Goal: Task Accomplishment & Management: Use online tool/utility

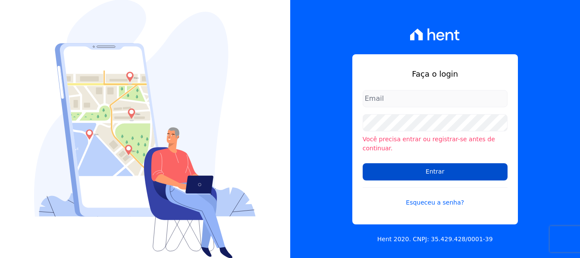
type input "financeiro3@loulycaixe.com.br"
click at [453, 174] on input "Entrar" at bounding box center [435, 171] width 145 height 17
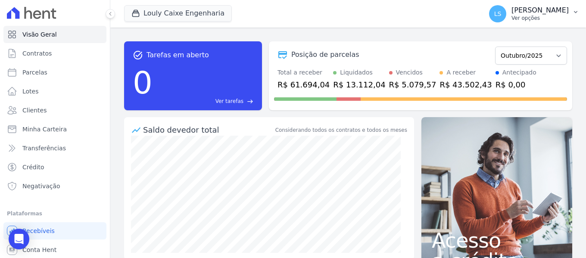
click at [550, 18] on p "Ver opções" at bounding box center [540, 18] width 57 height 7
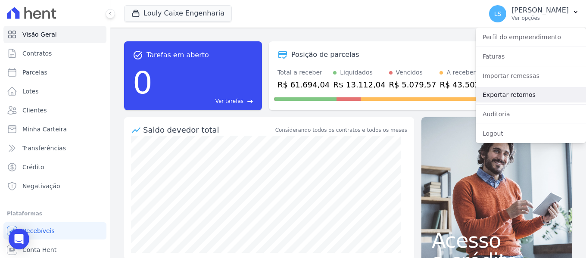
click at [496, 95] on link "Exportar retornos" at bounding box center [531, 95] width 110 height 16
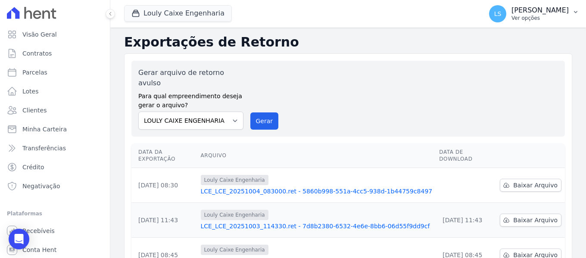
click at [536, 11] on p "[PERSON_NAME]" at bounding box center [540, 10] width 57 height 9
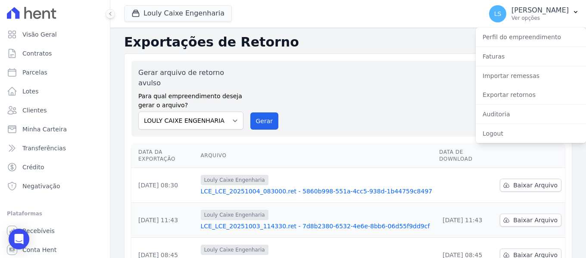
click at [365, 64] on div "Gerar arquivo de retorno avulso Para qual empreendimento deseja gerar o arquivo…" at bounding box center [348, 99] width 434 height 76
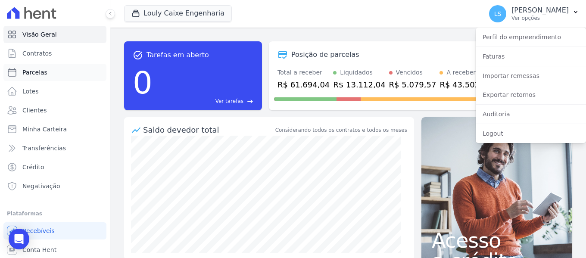
click at [29, 75] on span "Parcelas" at bounding box center [34, 72] width 25 height 9
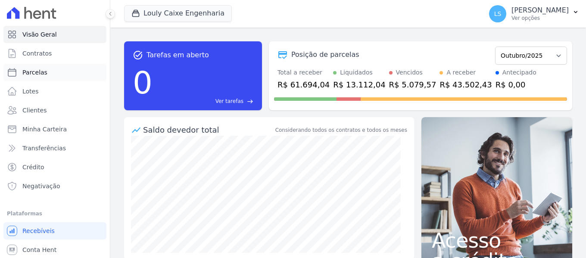
select select
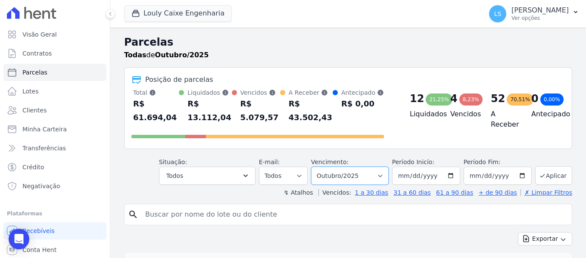
click at [357, 167] on select "Filtrar por período ──────── Todos os meses Setembro/2024 Outubro/2024 Novembro…" at bounding box center [350, 176] width 78 height 18
select select "08/2025"
click at [317, 167] on select "Filtrar por período ──────── Todos os meses Setembro/2024 Outubro/2024 Novembro…" at bounding box center [350, 176] width 78 height 18
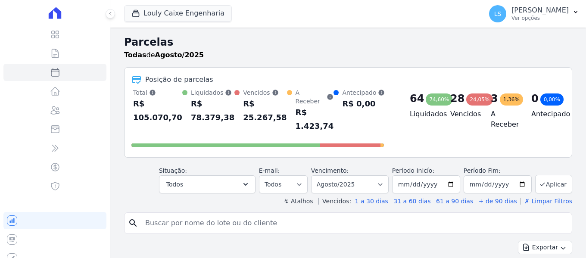
select select
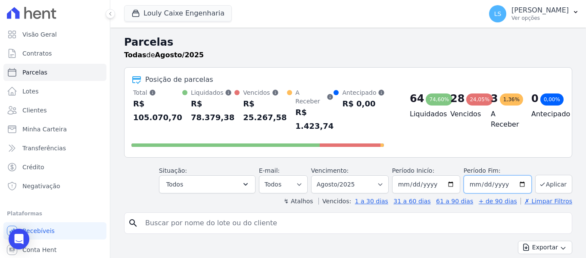
click at [524, 177] on input "2025-08-31" at bounding box center [498, 184] width 68 height 18
click at [519, 175] on input "2025-08-31" at bounding box center [498, 184] width 68 height 18
type input "2025-08-18"
click at [547, 175] on button "Aplicar" at bounding box center [553, 184] width 37 height 19
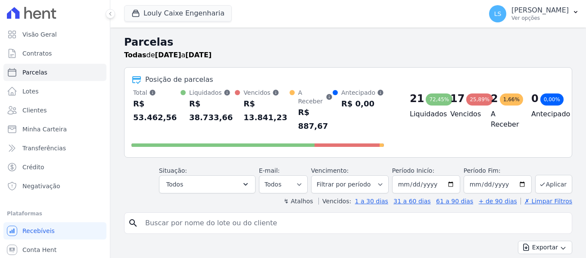
select select
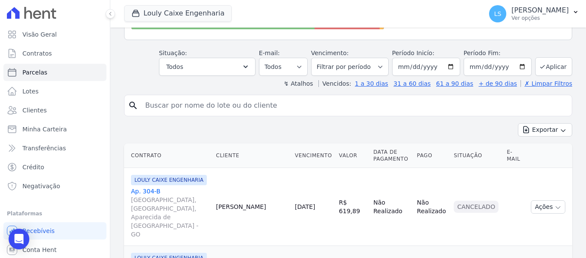
scroll to position [129, 0]
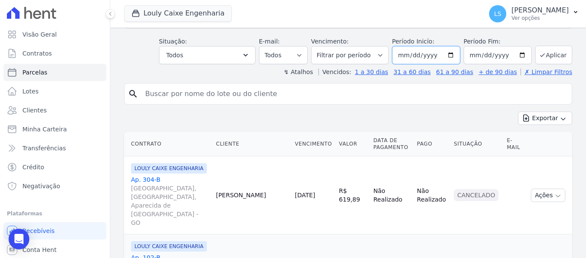
click at [450, 46] on input "2025-08-01" at bounding box center [426, 55] width 68 height 18
type input "2025-08-08"
click at [548, 46] on button "Aplicar" at bounding box center [553, 55] width 37 height 19
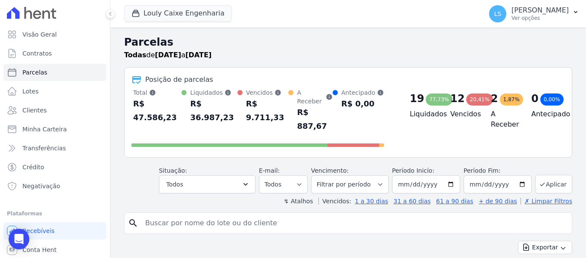
select select
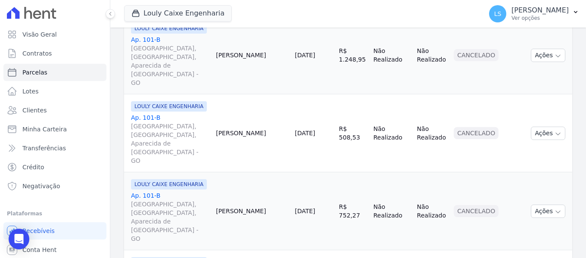
scroll to position [1298, 0]
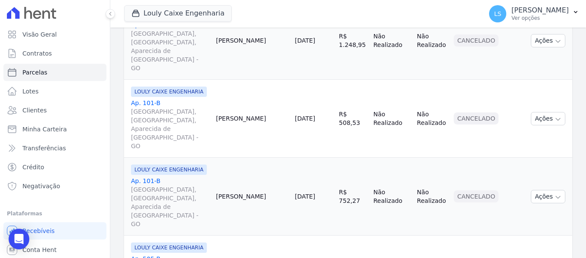
select select
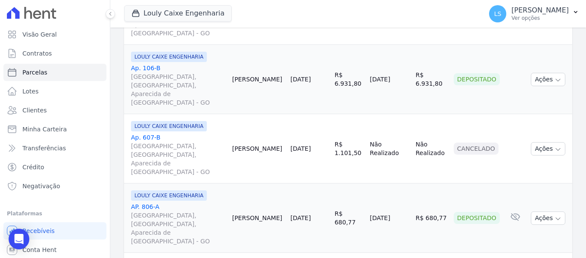
scroll to position [1160, 0]
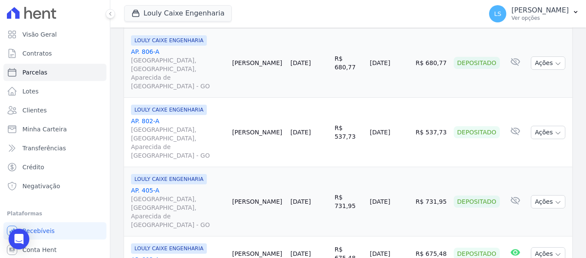
select select
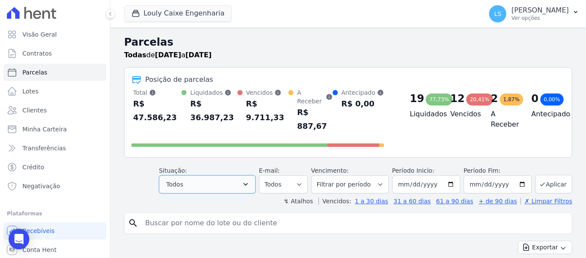
click at [222, 175] on button "Todos" at bounding box center [207, 184] width 97 height 18
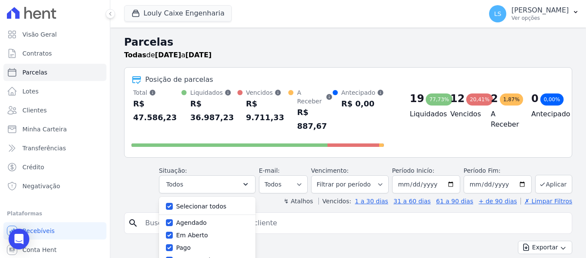
click at [210, 203] on label "Selecionar todos" at bounding box center [201, 206] width 50 height 7
click at [173, 203] on input "Selecionar todos" at bounding box center [169, 206] width 7 height 7
checkbox input "false"
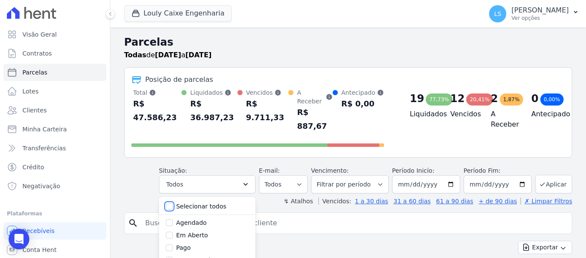
checkbox input "false"
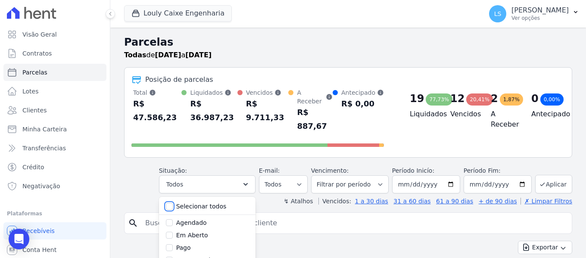
checkbox input "false"
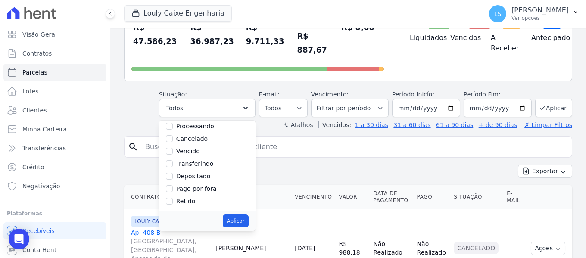
scroll to position [86, 0]
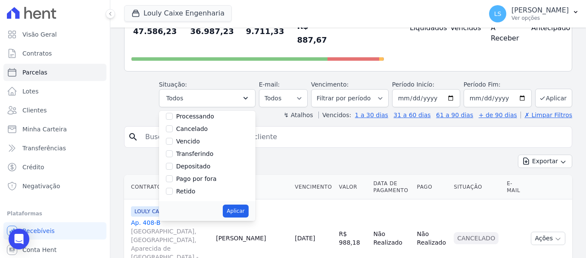
click at [198, 163] on label "Depositado" at bounding box center [193, 166] width 34 height 7
click at [173, 163] on input "Depositado" at bounding box center [169, 166] width 7 height 7
checkbox input "true"
click at [243, 205] on button "Aplicar" at bounding box center [235, 211] width 25 height 13
select select "deposited"
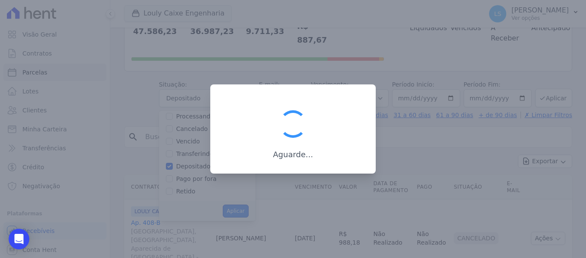
scroll to position [34, 0]
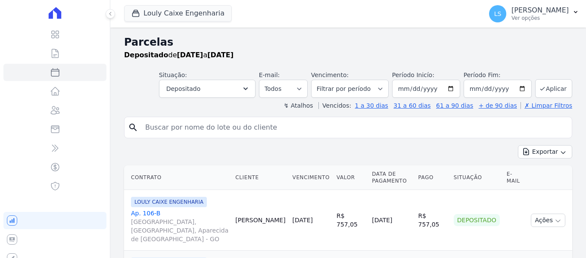
select select
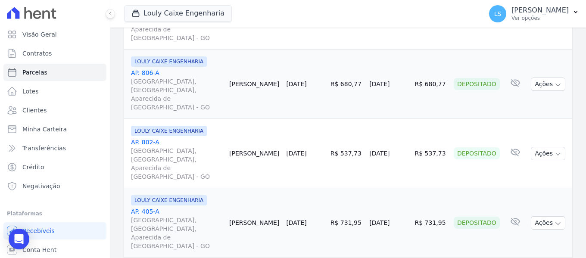
scroll to position [776, 0]
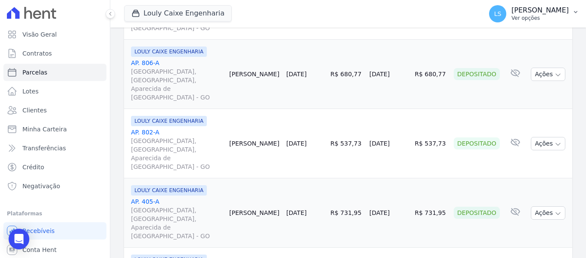
click at [531, 11] on p "[PERSON_NAME]" at bounding box center [540, 10] width 57 height 9
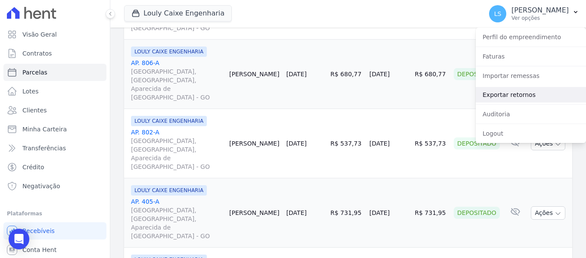
click at [510, 89] on link "Exportar retornos" at bounding box center [531, 95] width 110 height 16
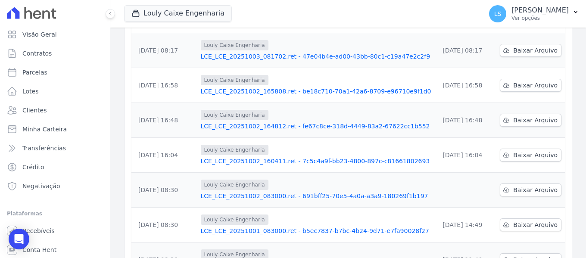
scroll to position [287, 0]
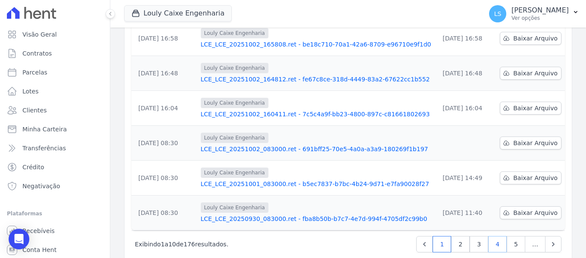
click at [496, 236] on link "4" at bounding box center [497, 244] width 19 height 16
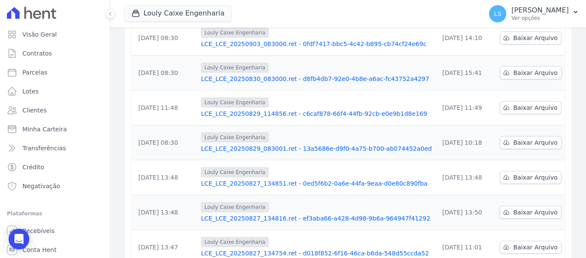
scroll to position [287, 0]
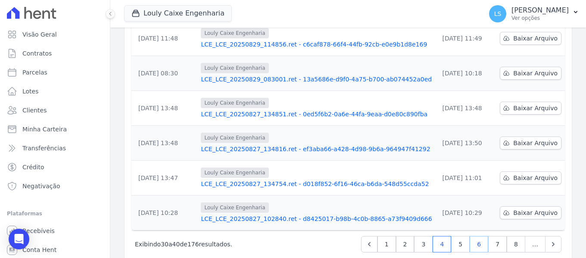
click at [478, 236] on link "6" at bounding box center [479, 244] width 19 height 16
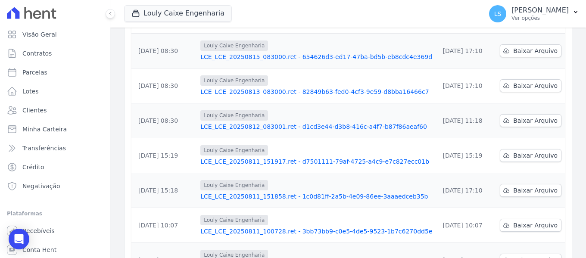
scroll to position [172, 0]
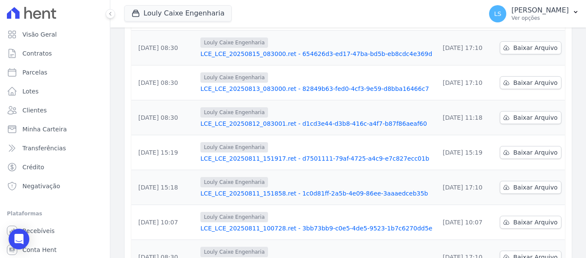
click at [288, 154] on link "LCE_LCE_20250811_151917.ret - d7501111-79af-4725-a4c9-e7c827ecc01b" at bounding box center [316, 158] width 232 height 9
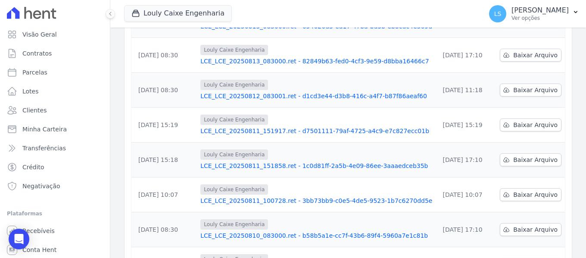
scroll to position [216, 0]
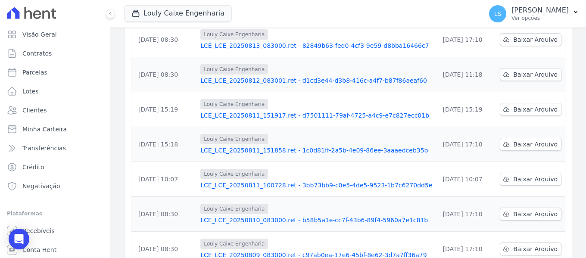
click at [273, 146] on link "LCE_LCE_20250811_151858.ret - 1c0d81ff-2a5b-4e09-86ee-3aaaedceb35b" at bounding box center [316, 150] width 232 height 9
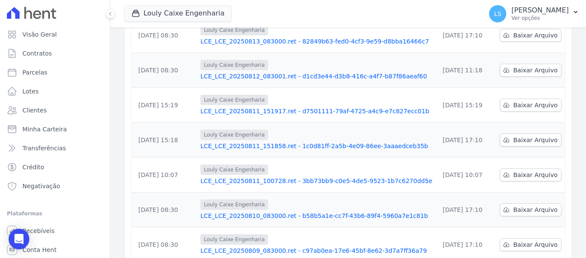
scroll to position [302, 0]
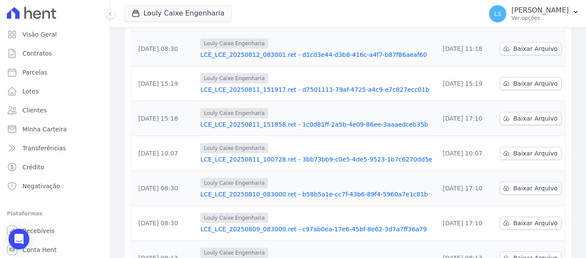
click at [227, 155] on link "LCE_LCE_20250811_100728.ret - 3bb73bb9-c0e5-4de5-9523-1b7c6270dd5e" at bounding box center [316, 159] width 232 height 9
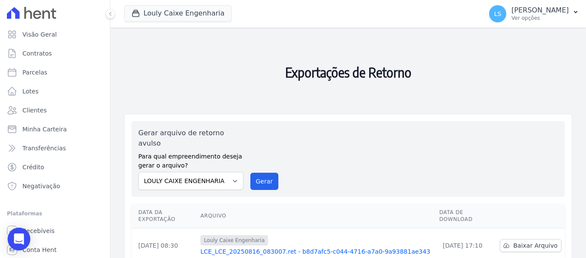
click at [18, 241] on icon "Open Intercom Messenger" at bounding box center [18, 239] width 11 height 11
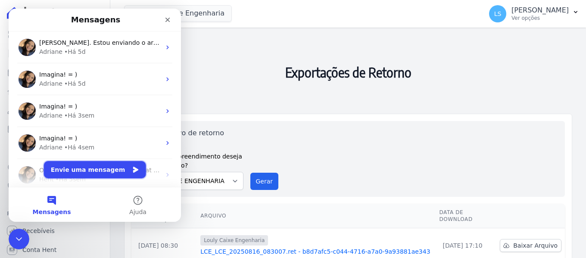
click at [94, 171] on button "Envie uma mensagem" at bounding box center [95, 169] width 102 height 17
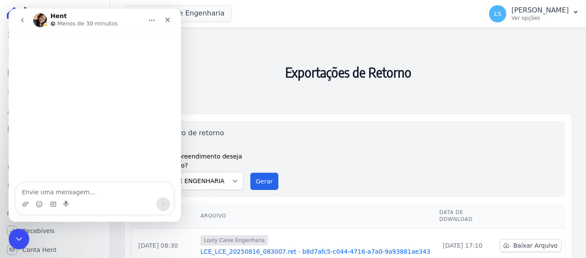
click at [85, 185] on textarea "Envie uma mensagem..." at bounding box center [95, 190] width 158 height 15
type textarea "B"
click at [25, 20] on icon "go back" at bounding box center [22, 20] width 7 height 7
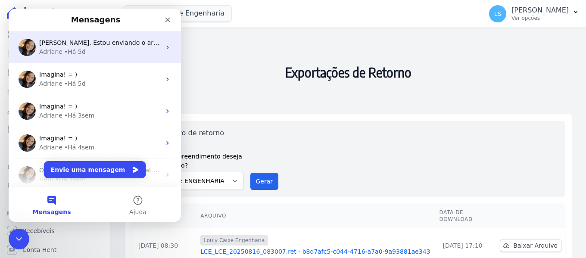
click at [65, 50] on div "• Há 5d" at bounding box center [75, 51] width 22 height 9
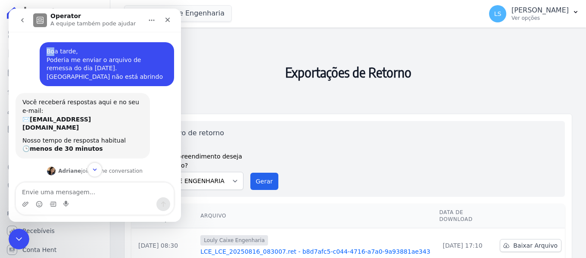
drag, startPoint x: 41, startPoint y: 50, endPoint x: 50, endPoint y: 50, distance: 9.5
click at [50, 50] on div "Boa tarde, Poderia me enviar o arquivo de remessa do dia 29/08/2025. Arquivo nã…" at bounding box center [107, 64] width 134 height 44
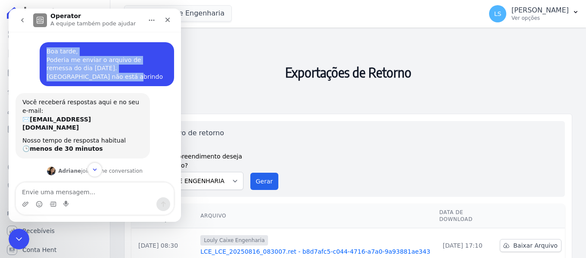
drag, startPoint x: 41, startPoint y: 61, endPoint x: 154, endPoint y: 71, distance: 112.9
click at [154, 71] on div "Boa tarde, Poderia me enviar o arquivo de remessa do dia 29/08/2025. Arquivo nã…" at bounding box center [107, 64] width 134 height 44
copy div "Boa tarde, Poderia me enviar o arquivo de remessa do dia 29/08/2025. Arquivo nã…"
click at [20, 24] on button "go back" at bounding box center [22, 20] width 16 height 16
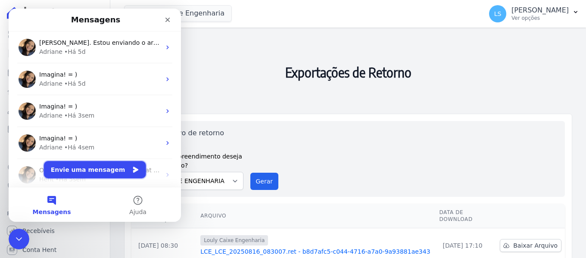
click at [62, 170] on button "Envie uma mensagem" at bounding box center [95, 169] width 102 height 17
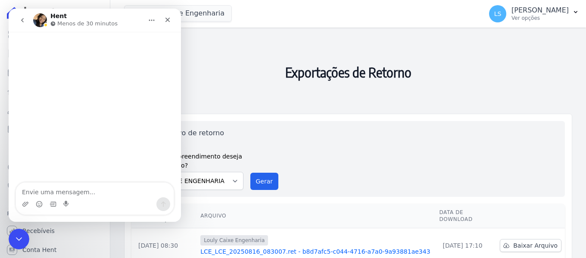
click at [55, 192] on textarea "Envie uma mensagem..." at bounding box center [95, 190] width 158 height 15
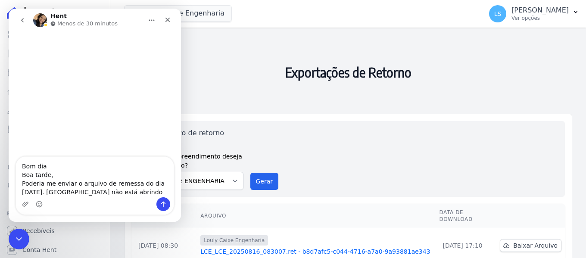
click at [28, 193] on textarea "Bom dia Boa tarde, Poderia me enviar o arquivo de remessa do dia 29/08/2025. Ar…" at bounding box center [95, 177] width 158 height 41
drag, startPoint x: 53, startPoint y: 178, endPoint x: 11, endPoint y: 183, distance: 42.2
click at [11, 183] on div "Bom dia Boa tarde, Poderia me enviar o arquivo de remessa do dia 11/08/2025. Ar…" at bounding box center [95, 185] width 172 height 59
click at [44, 176] on textarea "Bom dia Poderia me enviar o arquivo de remessa do dia 11/08/2025. Arquivo não e…" at bounding box center [95, 182] width 158 height 32
type textarea "Bom dia, Poderia me enviar o arquivo de remessa do dia 11/08/2025. Arquivo não …"
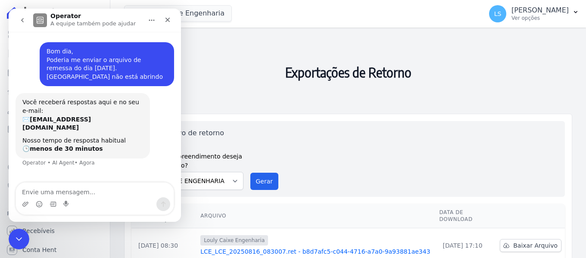
click at [247, 76] on h2 "Exportações de Retorno" at bounding box center [348, 72] width 448 height 76
click at [167, 21] on icon "Fechar" at bounding box center [168, 20] width 5 height 5
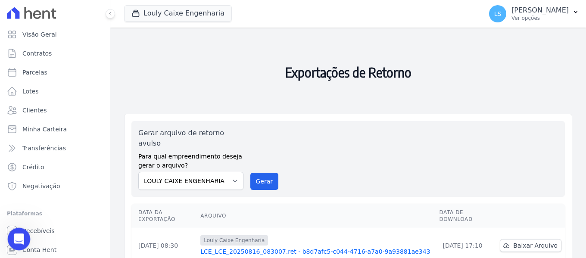
click at [19, 231] on div "Abertura do Messenger da Intercom" at bounding box center [17, 238] width 28 height 28
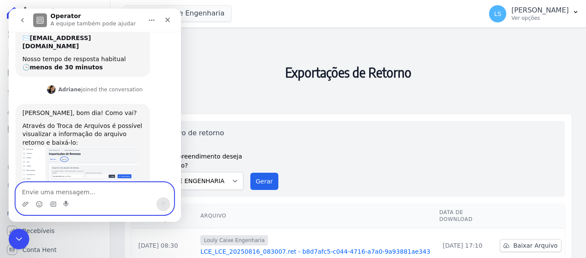
scroll to position [98, 0]
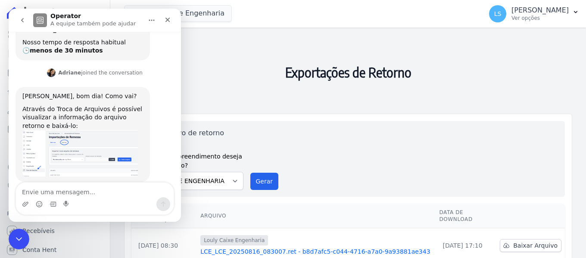
click at [63, 138] on img "Adriane diz…" at bounding box center [80, 153] width 116 height 46
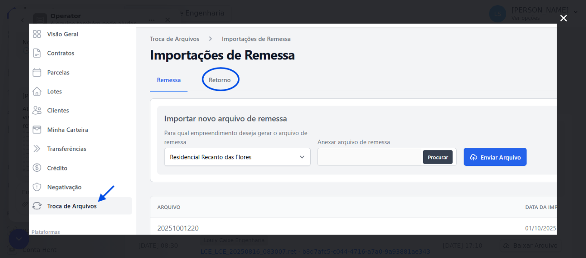
scroll to position [0, 0]
click at [243, 133] on img "Fechar" at bounding box center [293, 128] width 528 height 211
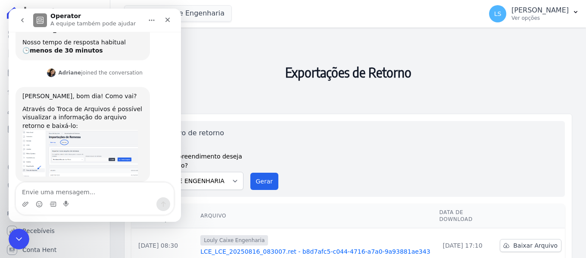
click at [215, 59] on h2 "Exportações de Retorno" at bounding box center [348, 72] width 448 height 76
click at [157, 19] on button "Início" at bounding box center [152, 20] width 16 height 16
click at [221, 42] on h2 "Exportações de Retorno" at bounding box center [348, 72] width 448 height 76
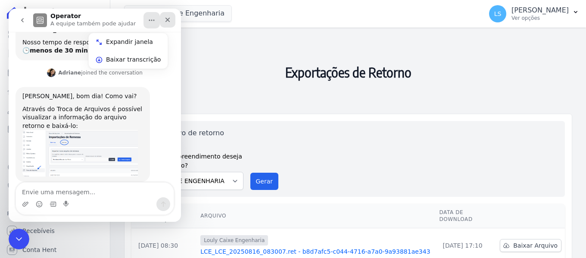
drag, startPoint x: 171, startPoint y: 22, endPoint x: 178, endPoint y: 31, distance: 12.0
click at [171, 22] on div "Fechar" at bounding box center [168, 20] width 16 height 16
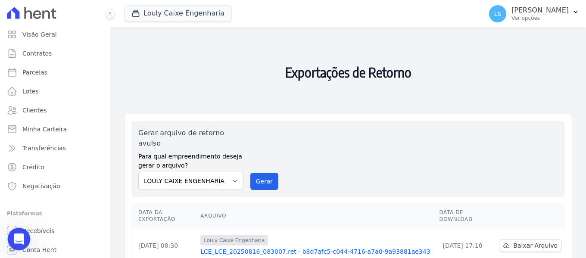
click at [19, 239] on icon "Abertura do Messenger da Intercom" at bounding box center [18, 238] width 14 height 14
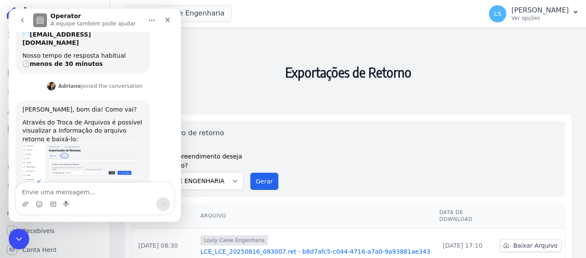
scroll to position [98, 0]
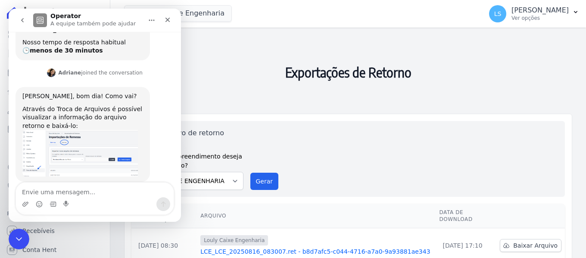
click at [65, 143] on img "Adriane diz…" at bounding box center [80, 153] width 116 height 46
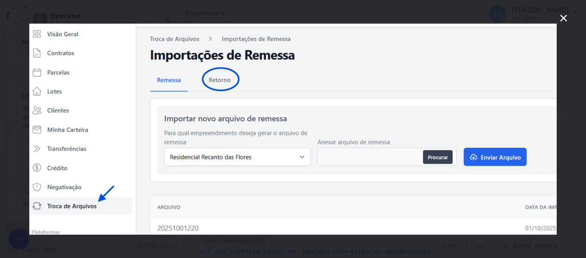
click at [567, 13] on icon "Fechar" at bounding box center [564, 18] width 10 height 10
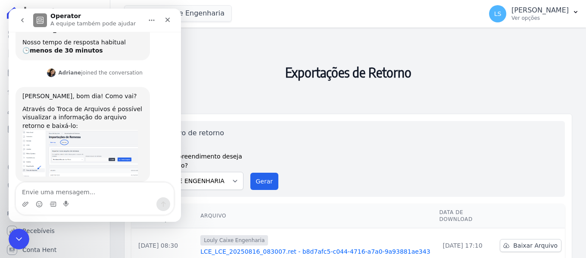
click at [491, 50] on h2 "Exportações de Retorno" at bounding box center [348, 72] width 448 height 76
drag, startPoint x: 167, startPoint y: 18, endPoint x: 183, endPoint y: 28, distance: 18.4
click at [167, 18] on icon "Fechar" at bounding box center [167, 19] width 7 height 7
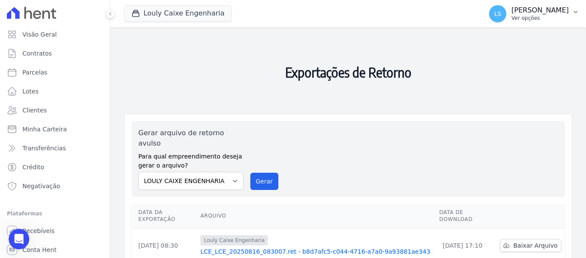
click at [563, 9] on p "[PERSON_NAME]" at bounding box center [540, 10] width 57 height 9
click at [21, 240] on icon "Abertura do Messenger da Intercom" at bounding box center [18, 238] width 14 height 14
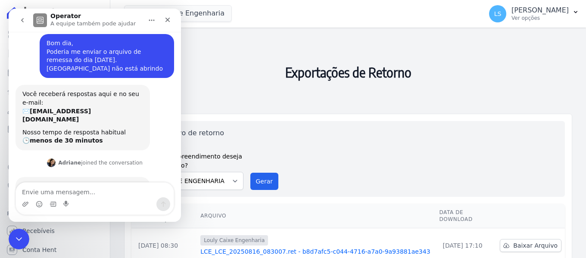
scroll to position [98, 0]
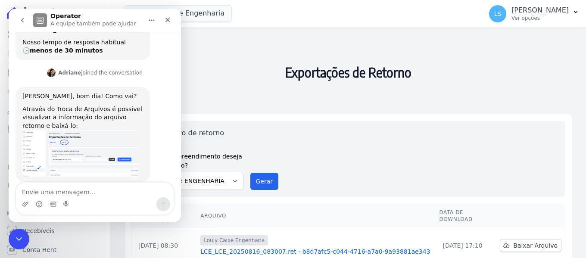
click at [76, 112] on div "Através do Troca de Arquivos é possível visualizar a informação do arquivo reto…" at bounding box center [82, 117] width 121 height 25
click at [477, 79] on h2 "Exportações de Retorno" at bounding box center [348, 72] width 448 height 76
drag, startPoint x: 166, startPoint y: 14, endPoint x: 204, endPoint y: 23, distance: 38.9
click at [166, 14] on div "Fechar" at bounding box center [168, 20] width 16 height 16
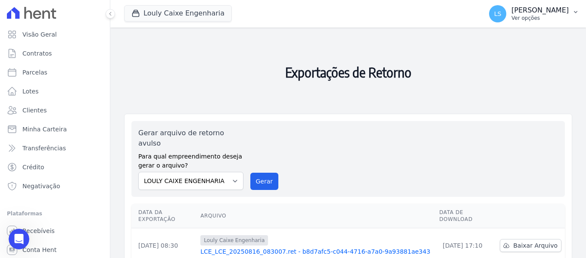
click at [549, 21] on p "Ver opções" at bounding box center [540, 18] width 57 height 7
click at [545, 13] on p "[PERSON_NAME]" at bounding box center [540, 10] width 57 height 9
click at [574, 13] on icon "button" at bounding box center [575, 12] width 7 height 7
click at [512, 15] on p "Ver opções" at bounding box center [540, 18] width 57 height 7
click at [575, 8] on button "LS LAYARA ARAUJO SANTOS Ver opções" at bounding box center [534, 14] width 104 height 24
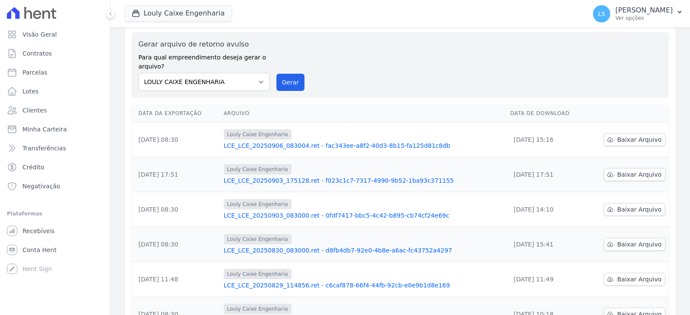
scroll to position [88, 0]
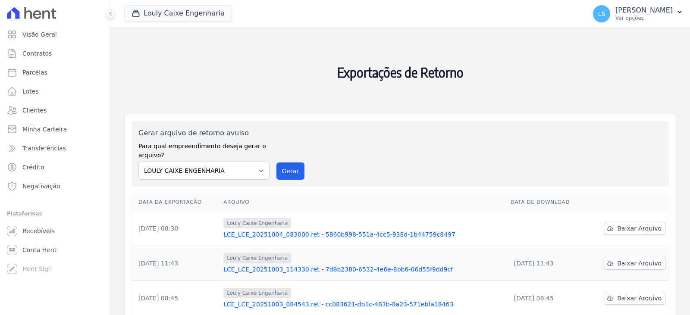
select select
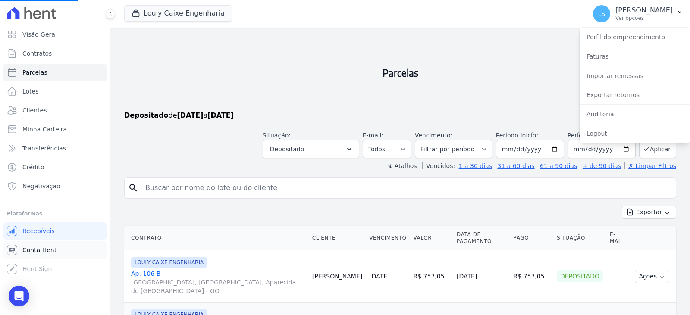
select select
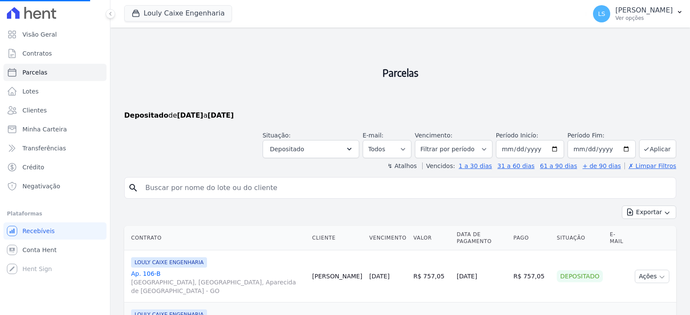
select select
click at [25, 9] on icon at bounding box center [28, 13] width 8 height 12
click at [18, 16] on icon at bounding box center [13, 13] width 13 height 12
click at [586, 11] on p "[PERSON_NAME]" at bounding box center [643, 10] width 57 height 9
click at [586, 12] on icon "button" at bounding box center [679, 12] width 3 height 2
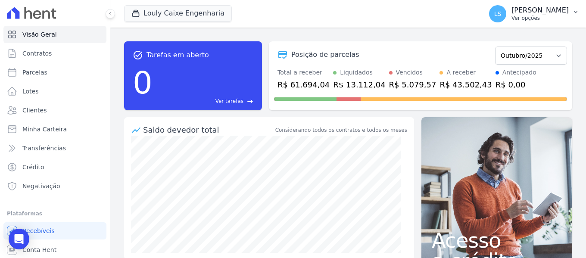
click at [549, 14] on p "[PERSON_NAME]" at bounding box center [540, 10] width 57 height 9
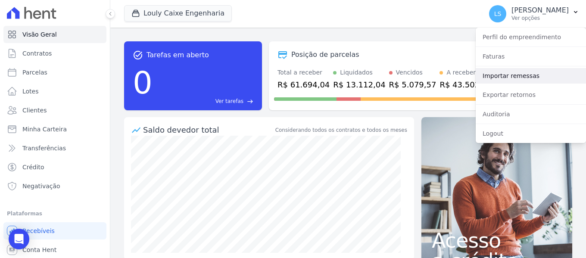
click at [498, 78] on link "Importar remessas" at bounding box center [531, 76] width 110 height 16
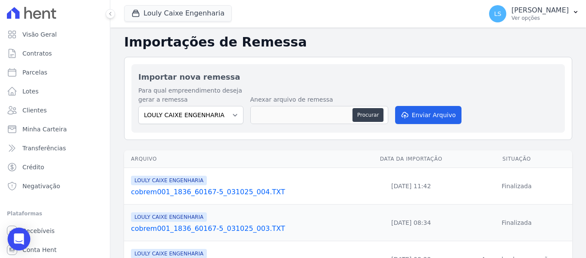
click at [16, 238] on icon "Open Intercom Messenger" at bounding box center [19, 239] width 10 height 11
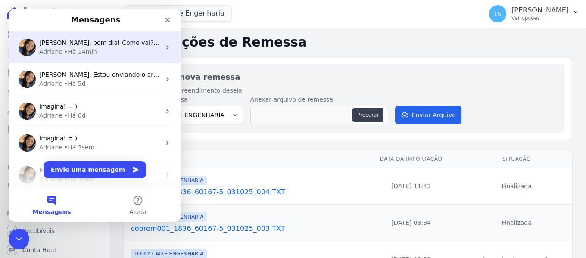
click at [66, 56] on div "Olá Layara, bom dia! Como vai? Através do Troca de Arquivos é possível visualiz…" at bounding box center [95, 47] width 172 height 32
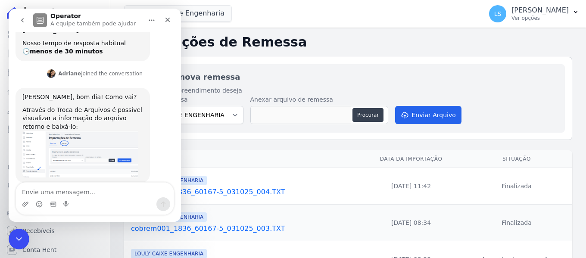
scroll to position [98, 0]
click at [56, 130] on img "Adriane diz…" at bounding box center [80, 153] width 116 height 46
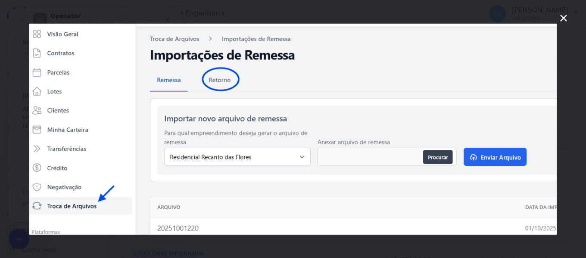
click at [564, 21] on icon "Fechar" at bounding box center [564, 18] width 10 height 10
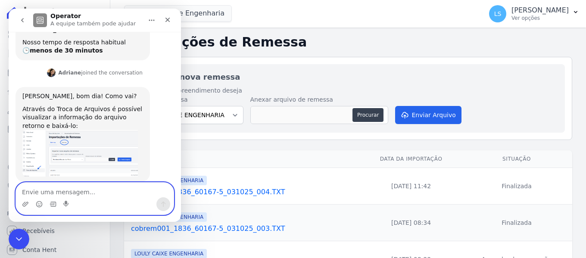
click at [105, 189] on textarea "Envie uma mensagem..." at bounding box center [95, 190] width 158 height 15
type textarea "Não tenho esse icone"
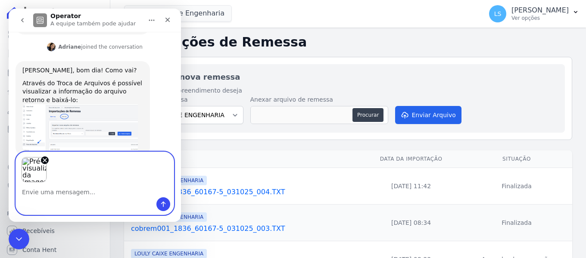
scroll to position [155, 0]
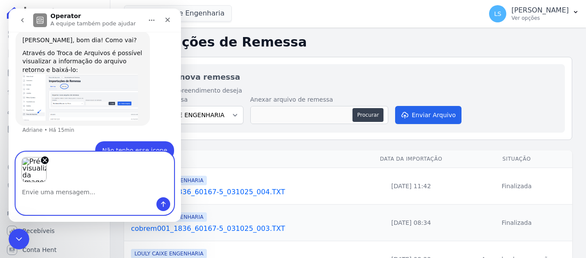
type textarea "]"
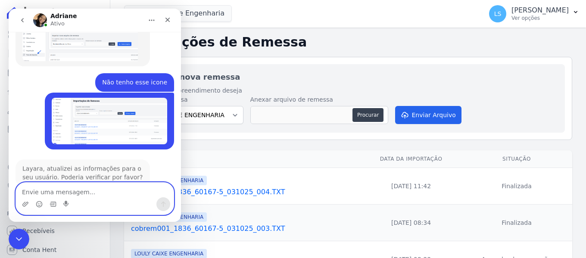
scroll to position [216, 0]
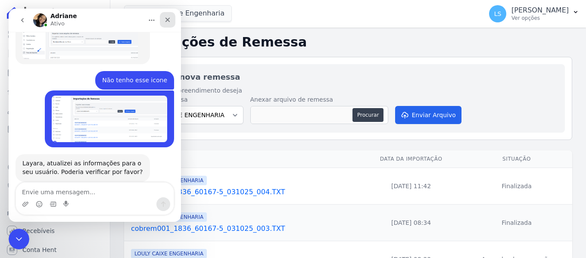
click at [171, 23] on div "Fechar" at bounding box center [168, 20] width 16 height 16
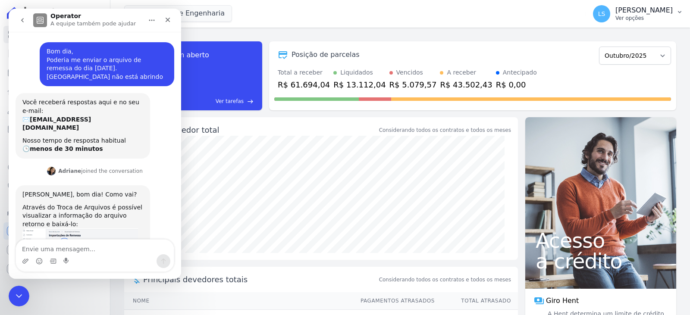
click at [615, 14] on p "[PERSON_NAME]" at bounding box center [643, 10] width 57 height 9
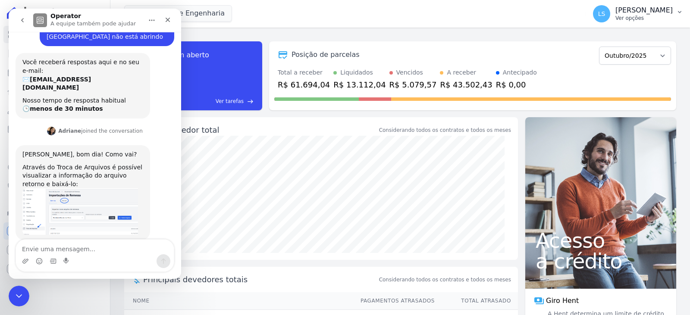
scroll to position [41, 0]
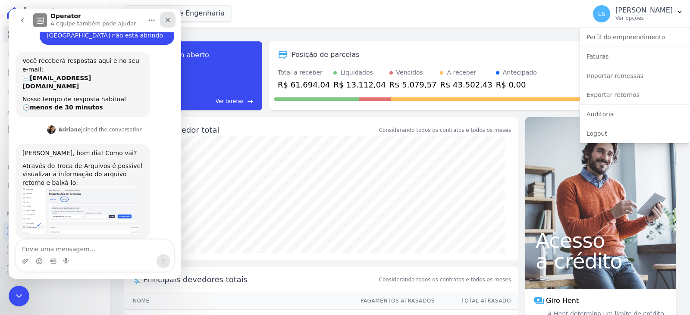
click at [167, 20] on icon "Fechar" at bounding box center [168, 20] width 5 height 5
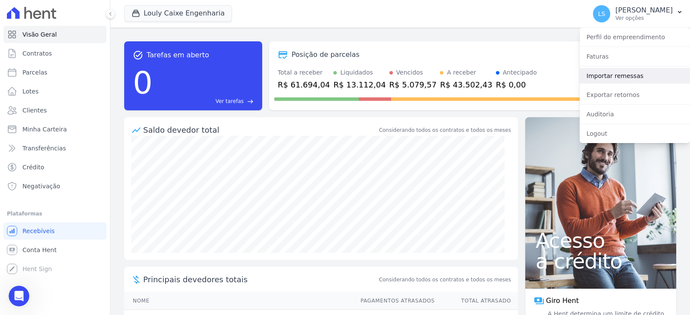
click at [596, 75] on link "Importar remessas" at bounding box center [634, 76] width 110 height 16
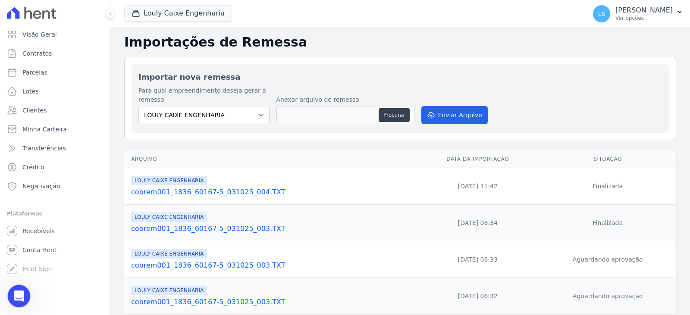
click at [24, 293] on icon "Abertura do Messenger da Intercom" at bounding box center [18, 295] width 14 height 14
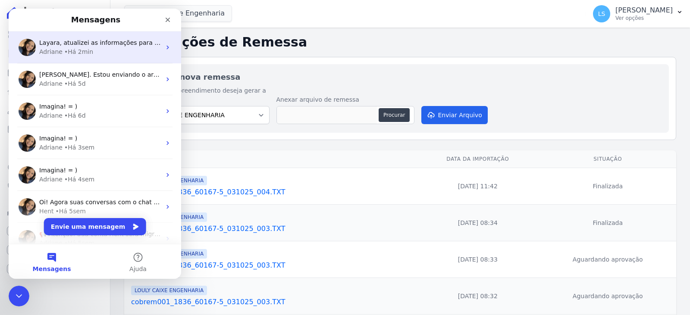
click at [62, 36] on div "Layara, atualizei as informações para o seu usuário. Poderia verificar por favo…" at bounding box center [95, 47] width 172 height 32
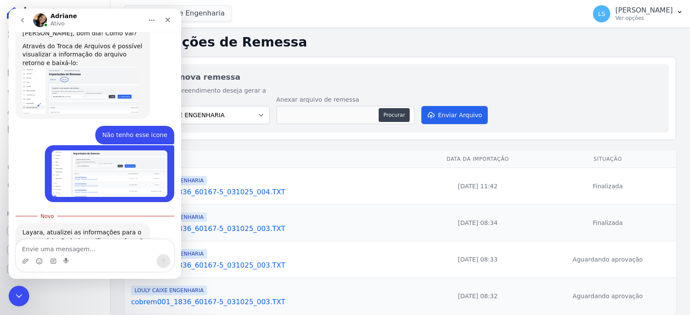
scroll to position [173, 0]
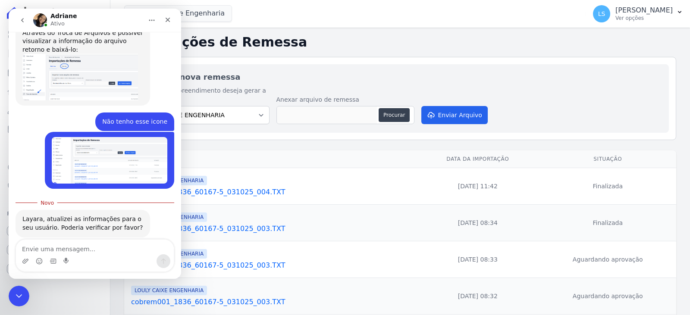
click at [46, 65] on img "Adriane diz…" at bounding box center [80, 77] width 116 height 46
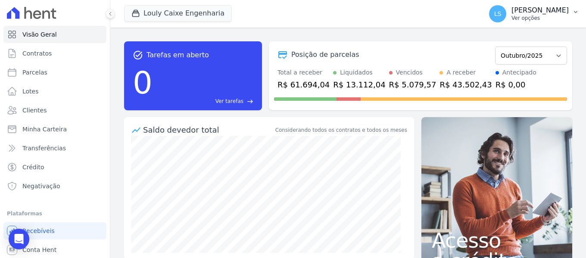
click at [529, 6] on p "[PERSON_NAME]" at bounding box center [540, 10] width 57 height 9
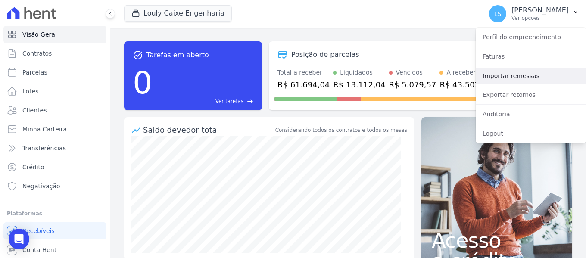
click at [517, 71] on link "Importar remessas" at bounding box center [531, 76] width 110 height 16
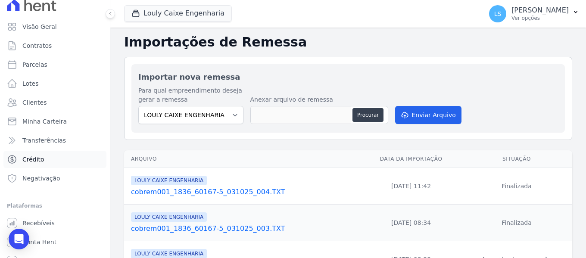
scroll to position [19, 0]
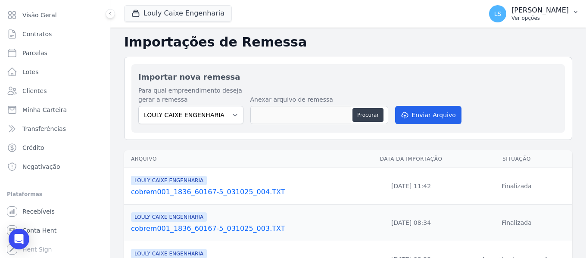
click at [513, 12] on p "[PERSON_NAME]" at bounding box center [540, 10] width 57 height 9
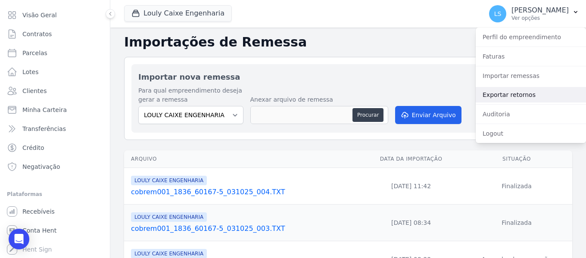
click at [510, 97] on link "Exportar retornos" at bounding box center [531, 95] width 110 height 16
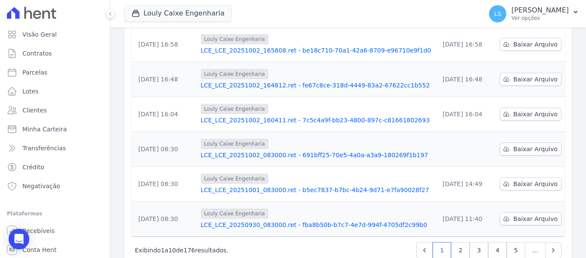
scroll to position [287, 0]
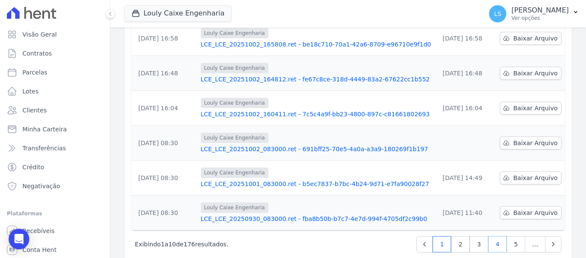
click at [488, 236] on link "4" at bounding box center [497, 244] width 19 height 16
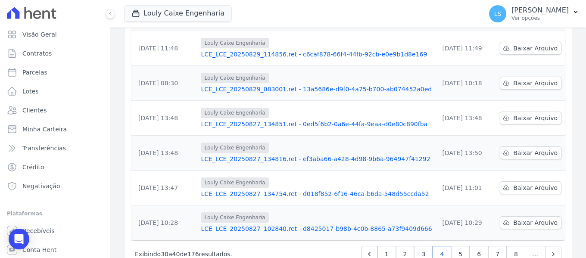
scroll to position [287, 0]
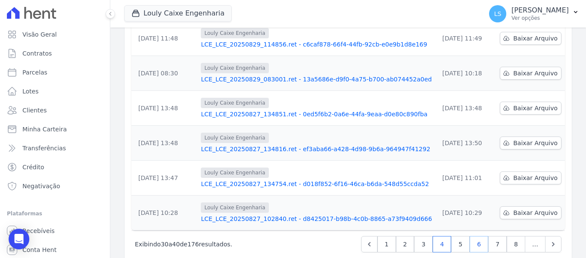
click at [474, 236] on link "6" at bounding box center [479, 244] width 19 height 16
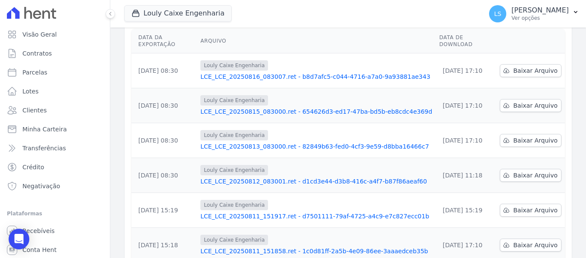
scroll to position [172, 0]
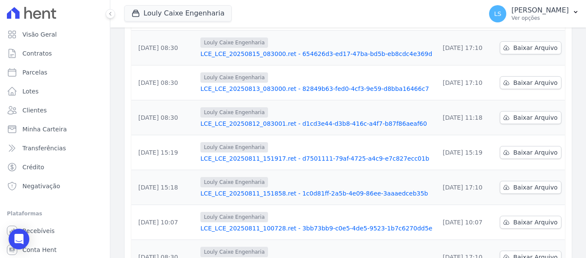
click at [276, 224] on link "LCE_LCE_20250811_100728.ret - 3bb73bb9-c0e5-4de5-9523-1b7c6270dd5e" at bounding box center [316, 228] width 232 height 9
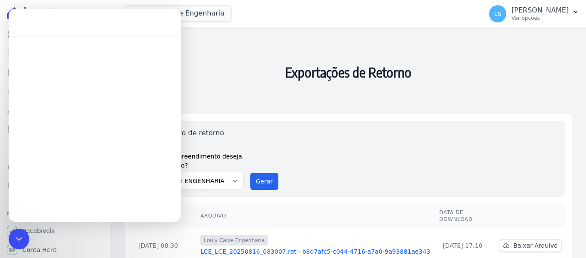
click at [358, 84] on h2 "Exportações de Retorno" at bounding box center [348, 72] width 448 height 76
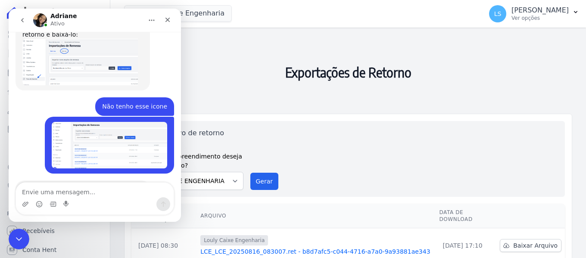
scroll to position [242, 0]
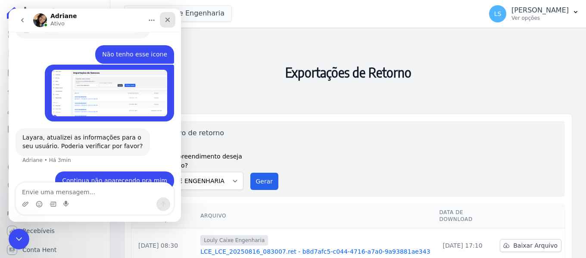
click at [168, 19] on icon "Fechar" at bounding box center [167, 19] width 7 height 7
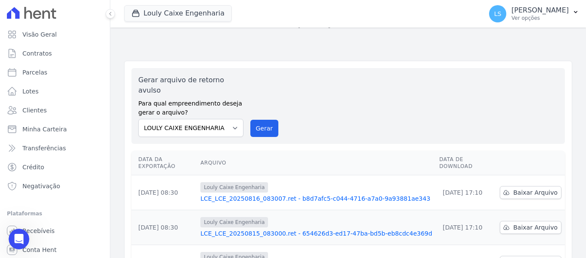
scroll to position [43, 0]
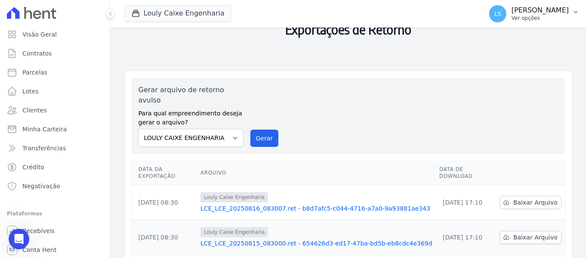
click at [532, 13] on p "[PERSON_NAME]" at bounding box center [540, 10] width 57 height 9
click at [577, 10] on icon "button" at bounding box center [575, 12] width 7 height 7
click at [489, 7] on span "LS" at bounding box center [497, 13] width 17 height 17
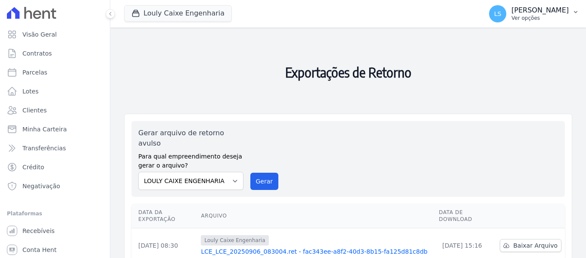
click at [512, 11] on p "[PERSON_NAME]" at bounding box center [540, 10] width 57 height 9
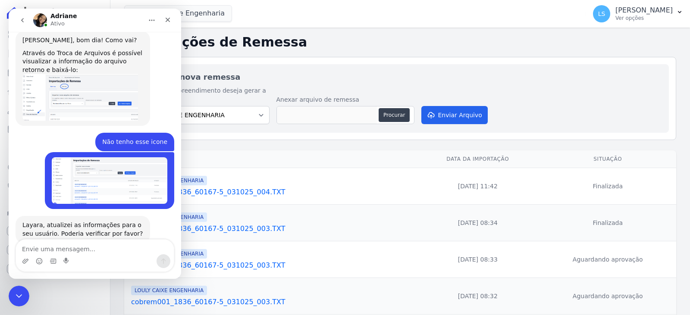
scroll to position [159, 0]
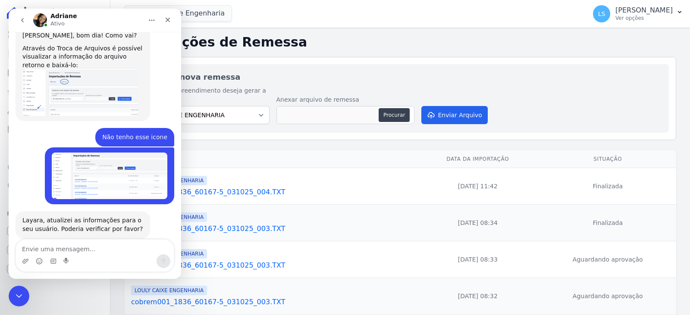
click at [51, 250] on textarea "Envie uma mensagem..." at bounding box center [95, 247] width 158 height 15
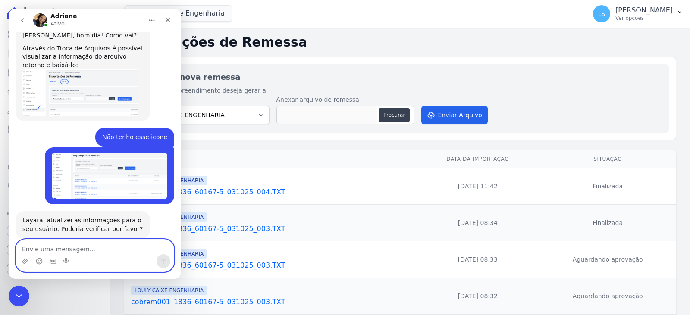
click at [72, 247] on textarea "Envie uma mensagem..." at bounding box center [95, 247] width 158 height 15
type textarea "Continua não aparecendo pra mim"
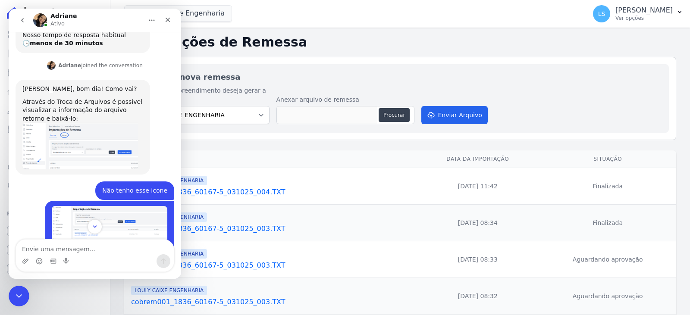
scroll to position [99, 0]
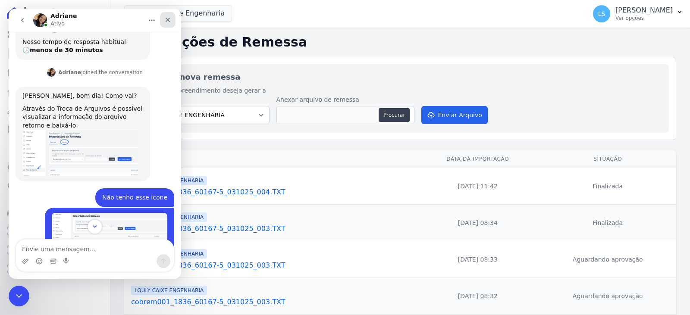
click at [170, 19] on icon "Fechar" at bounding box center [167, 19] width 7 height 7
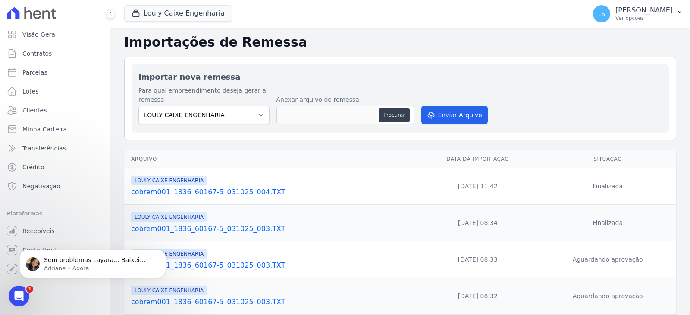
scroll to position [269, 0]
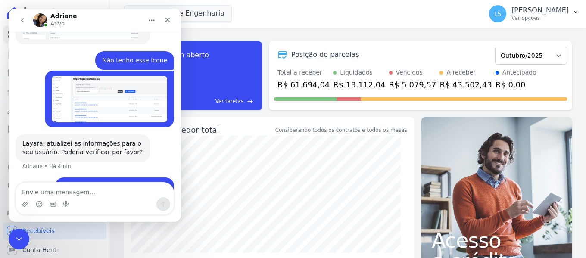
scroll to position [242, 0]
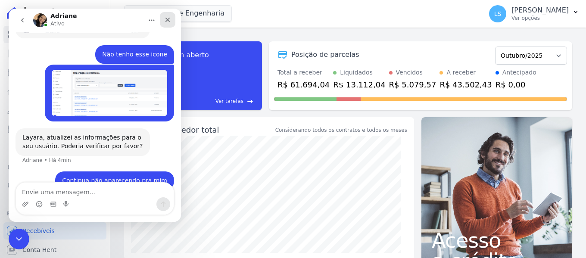
click at [169, 18] on icon "Fechar" at bounding box center [168, 20] width 5 height 5
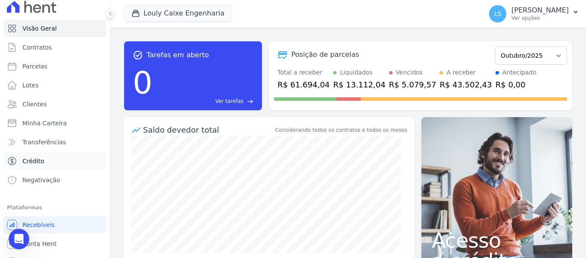
scroll to position [0, 0]
